Goal: Transaction & Acquisition: Purchase product/service

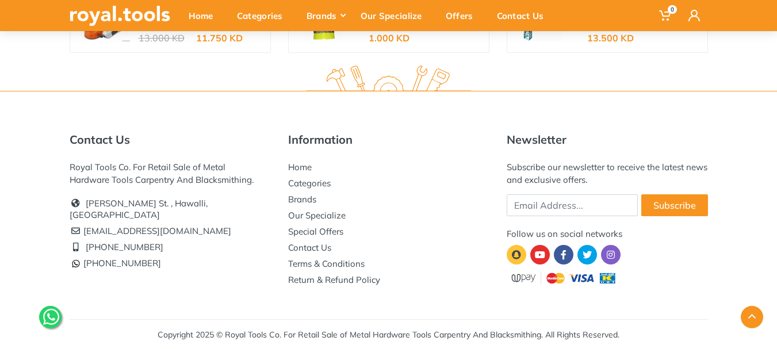
scroll to position [2115, 0]
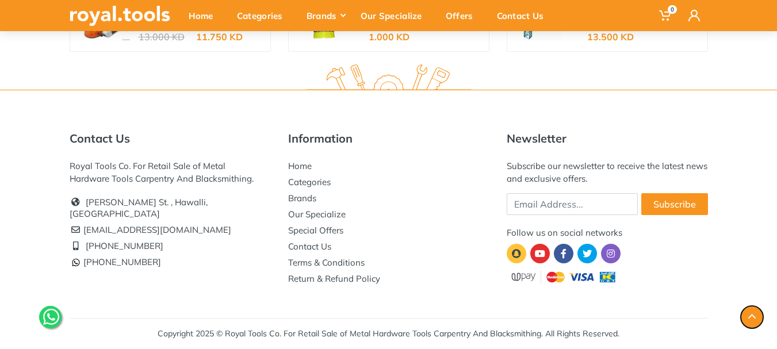
click at [754, 313] on button "button" at bounding box center [752, 317] width 22 height 22
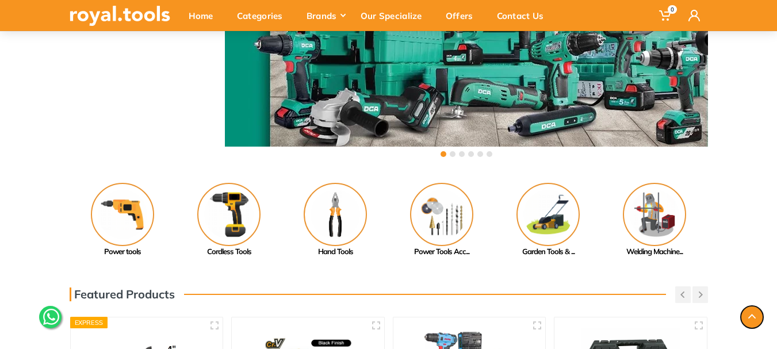
scroll to position [0, 0]
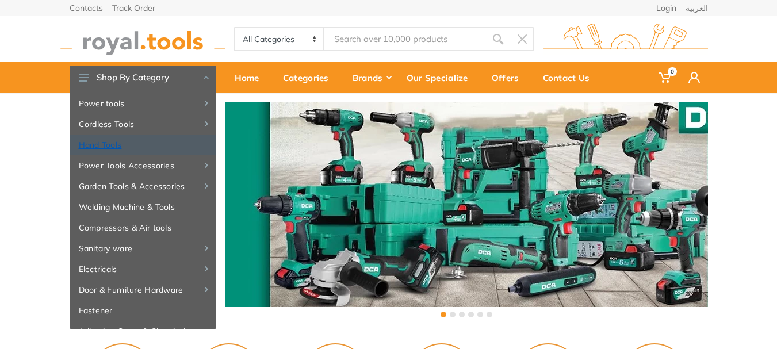
click at [109, 143] on link "Hand Tools" at bounding box center [143, 145] width 147 height 21
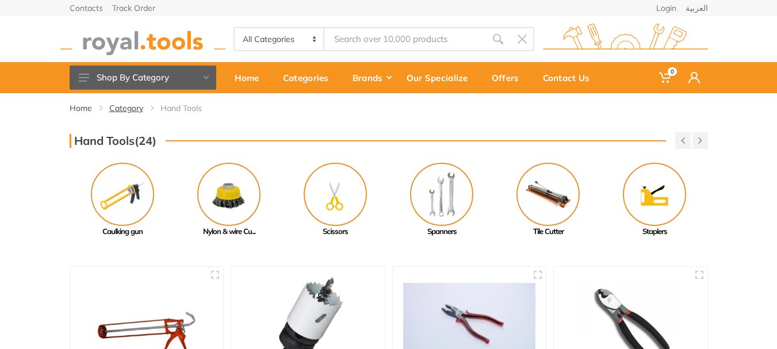
click at [121, 109] on link "Category" at bounding box center [126, 108] width 34 height 12
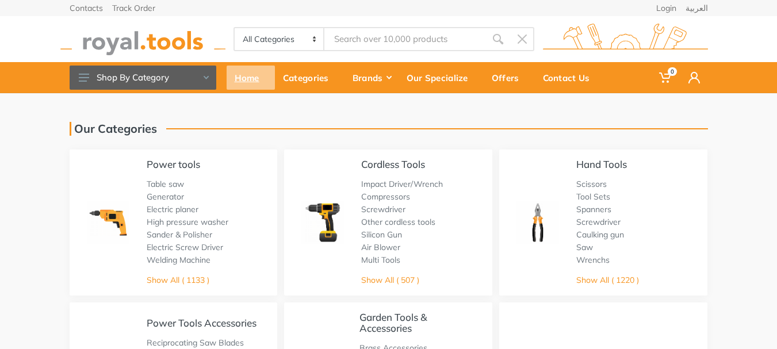
click at [239, 74] on div "Home" at bounding box center [251, 78] width 48 height 24
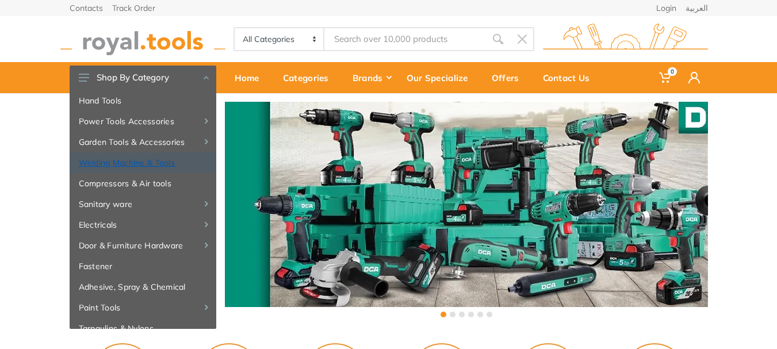
scroll to position [58, 0]
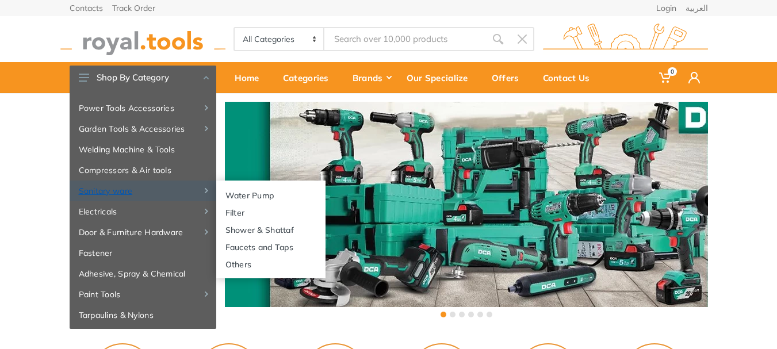
click at [114, 191] on link "Sanitary ware" at bounding box center [143, 191] width 147 height 21
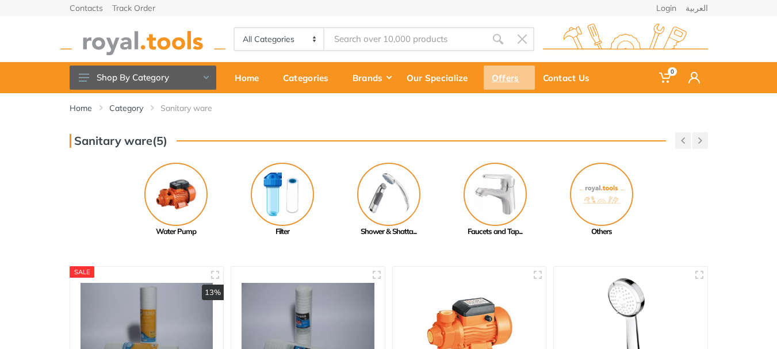
click at [500, 80] on div "Offers" at bounding box center [509, 78] width 51 height 24
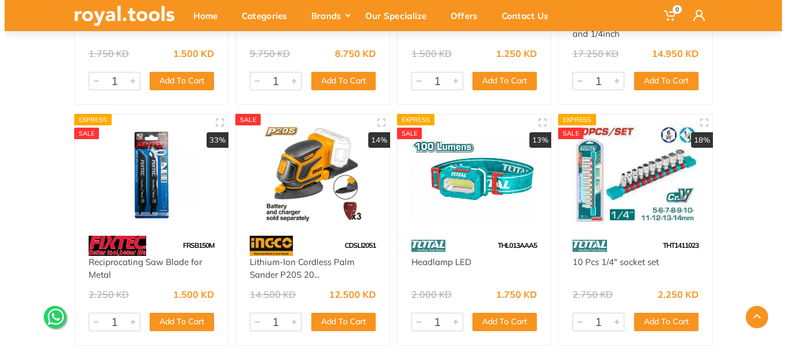
scroll to position [1093, 0]
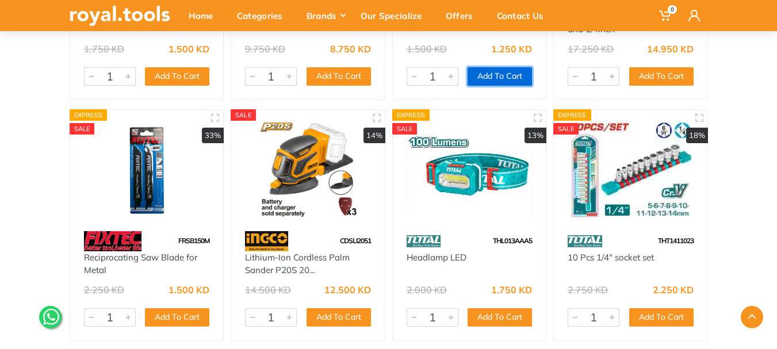
click at [491, 75] on button "Add To Cart" at bounding box center [500, 76] width 64 height 18
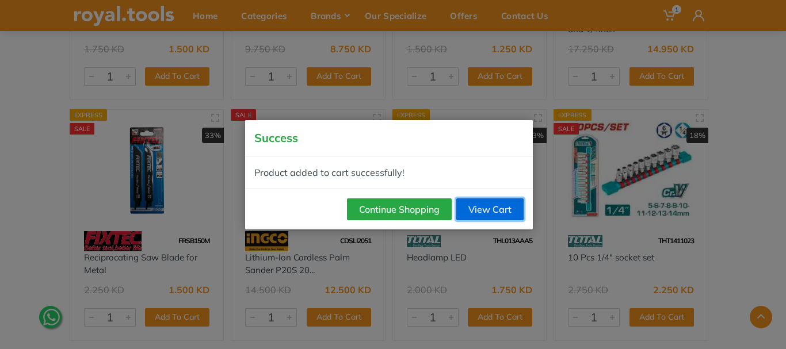
click at [477, 211] on link "View Cart" at bounding box center [489, 209] width 67 height 22
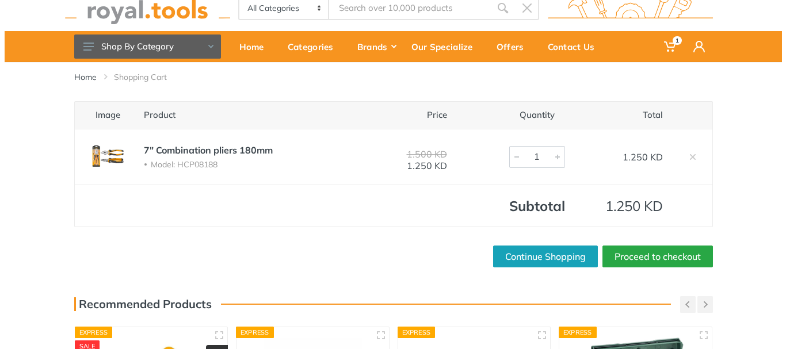
scroll to position [58, 0]
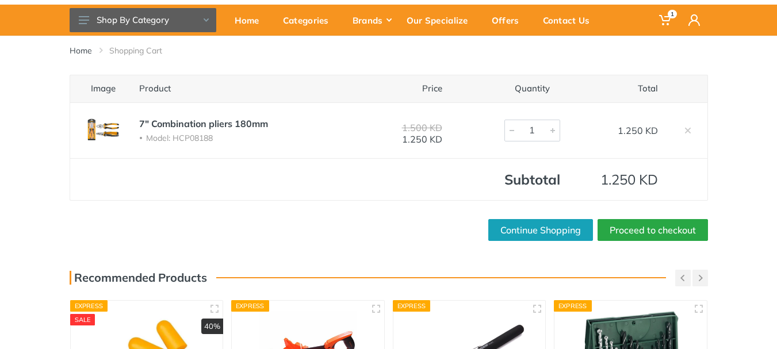
click at [512, 131] on div at bounding box center [512, 130] width 14 height 21
click at [511, 132] on div at bounding box center [512, 130] width 14 height 21
click at [670, 17] on span "1" at bounding box center [672, 14] width 9 height 9
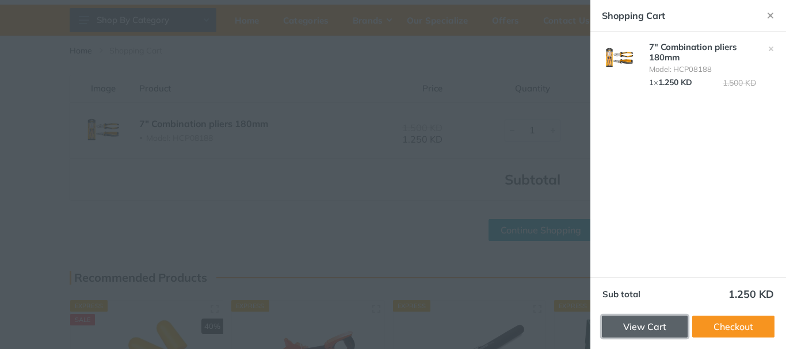
click at [637, 327] on link "View Cart" at bounding box center [645, 327] width 86 height 22
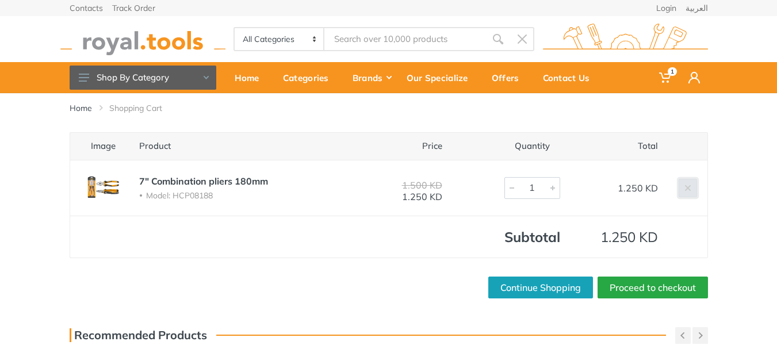
click at [689, 188] on icon at bounding box center [687, 188] width 7 height 7
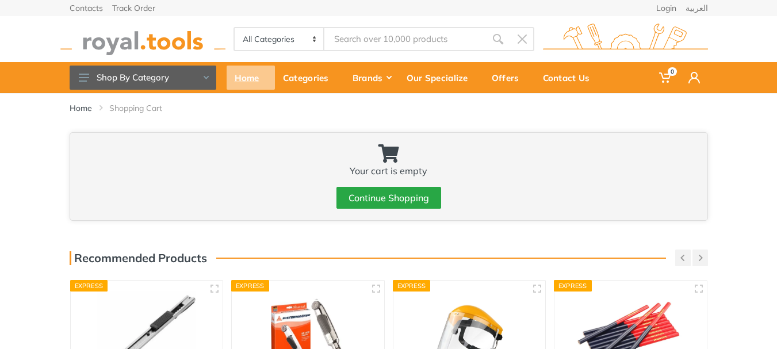
click at [248, 79] on div "Home" at bounding box center [251, 78] width 48 height 24
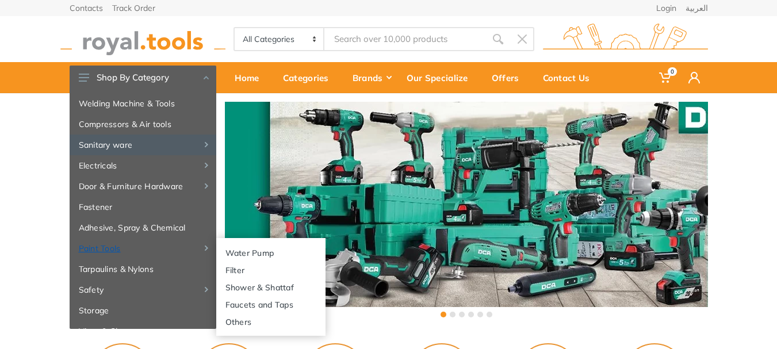
scroll to position [115, 0]
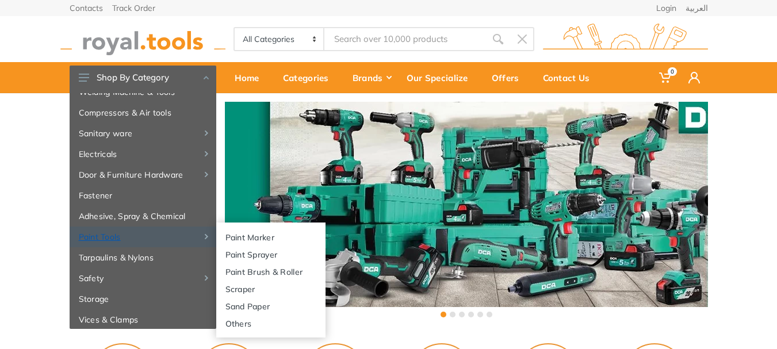
click at [89, 238] on link "Paint Tools" at bounding box center [143, 237] width 147 height 21
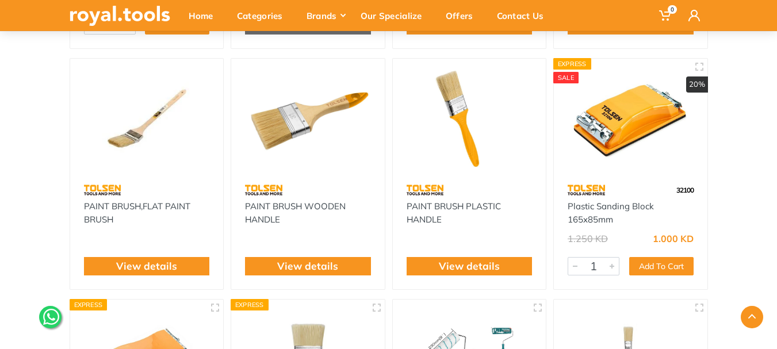
scroll to position [4314, 0]
